Goal: Transaction & Acquisition: Book appointment/travel/reservation

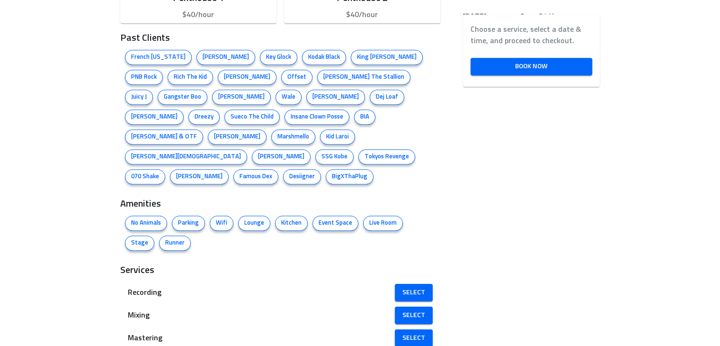
scroll to position [633, 0]
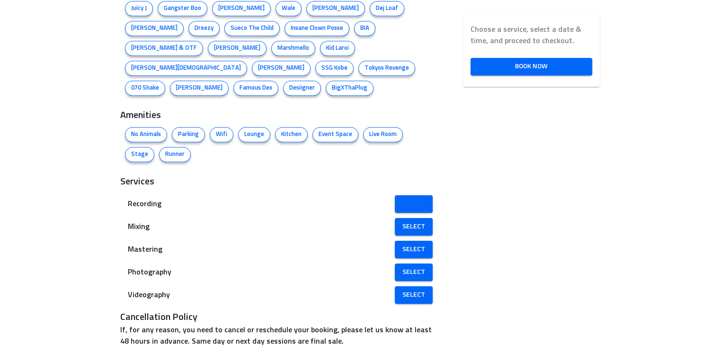
click at [407, 198] on span "Select" at bounding box center [413, 204] width 23 height 12
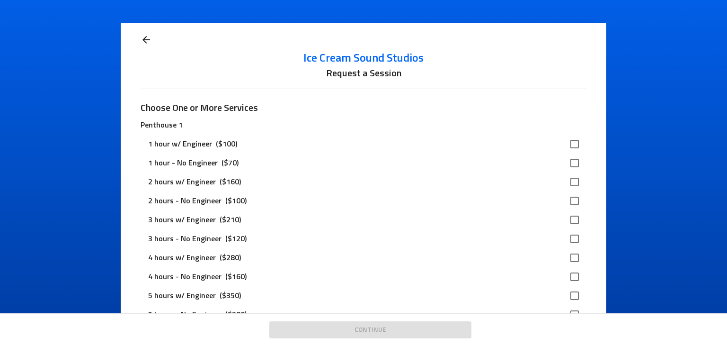
click at [571, 144] on input "checkbox" at bounding box center [575, 144] width 20 height 20
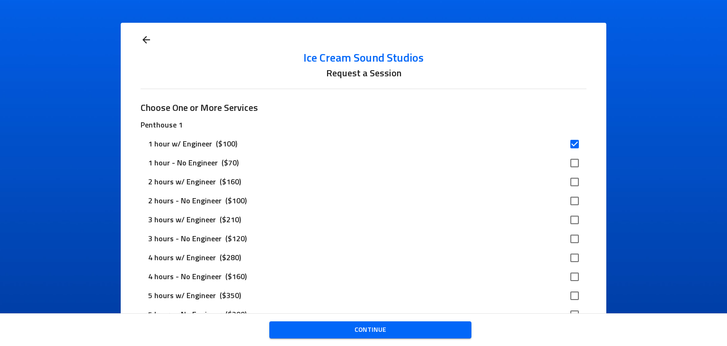
click at [382, 180] on div "2 hours w/ Engineer ($160)" at bounding box center [355, 181] width 415 height 11
click at [571, 146] on input "checkbox" at bounding box center [575, 144] width 20 height 20
checkbox input "false"
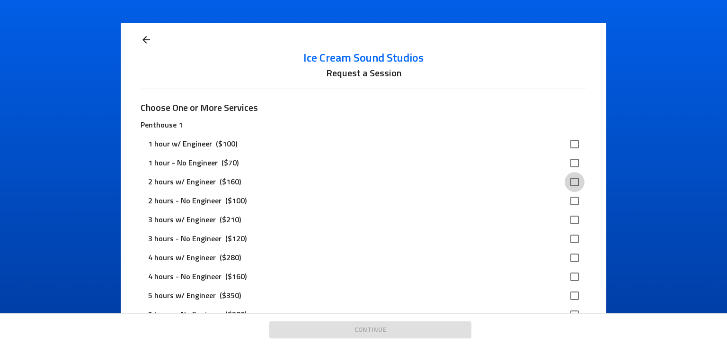
click at [568, 182] on input "checkbox" at bounding box center [575, 182] width 20 height 20
checkbox input "true"
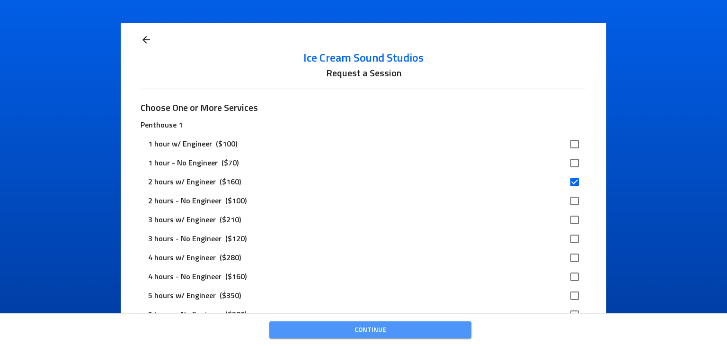
click at [377, 326] on span "Continue" at bounding box center [370, 330] width 187 height 12
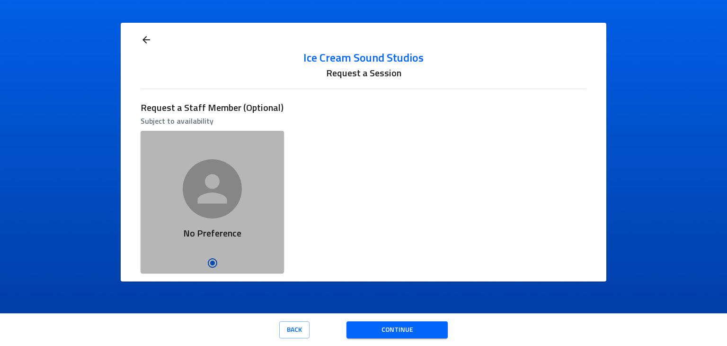
click at [240, 218] on div "No Preference" at bounding box center [212, 235] width 143 height 34
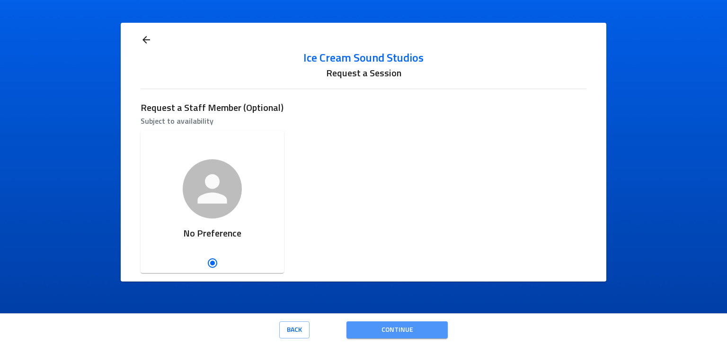
click at [384, 330] on span "Continue" at bounding box center [397, 330] width 86 height 12
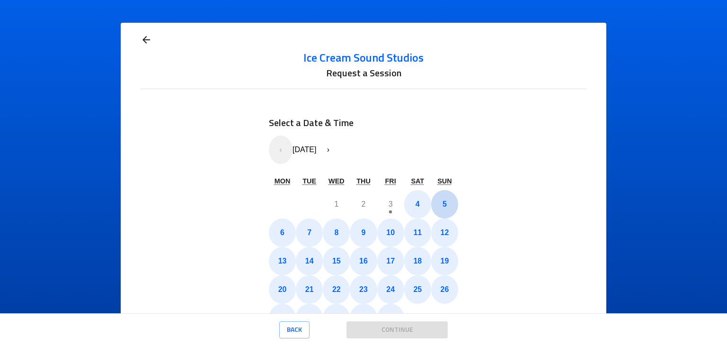
click at [443, 211] on button "5" at bounding box center [444, 204] width 27 height 28
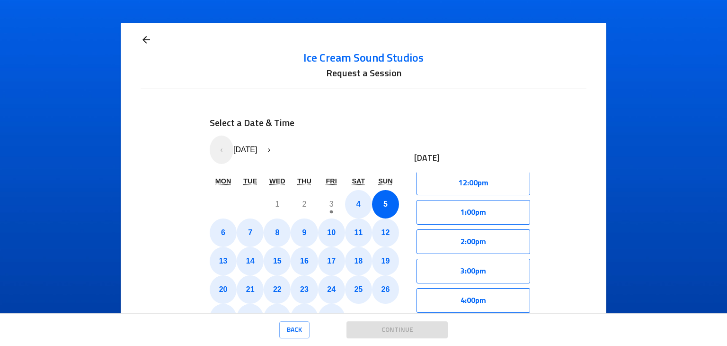
scroll to position [353, 0]
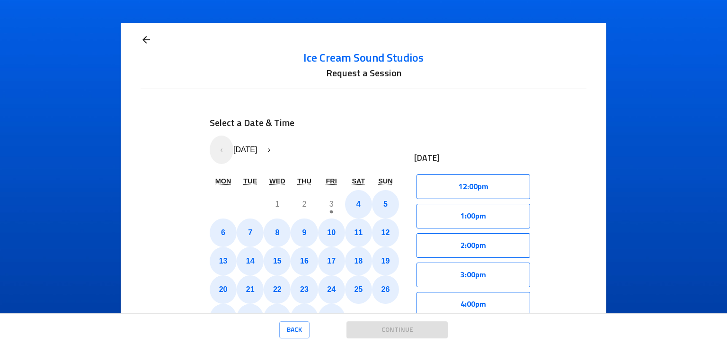
click at [477, 244] on button "2:00pm" at bounding box center [474, 245] width 114 height 25
click at [495, 248] on button "Select" at bounding box center [503, 245] width 54 height 25
